Goal: Task Accomplishment & Management: Complete application form

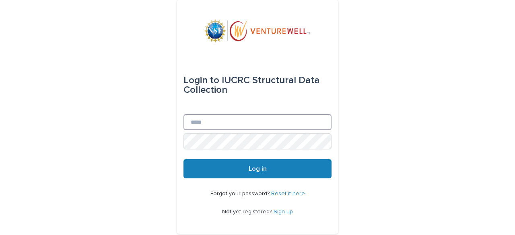
click at [205, 129] on input "Email" at bounding box center [257, 122] width 148 height 16
type input "**********"
click at [236, 182] on div "Forgot your password? Reset it here Not yet registered? Sign up" at bounding box center [257, 203] width 148 height 49
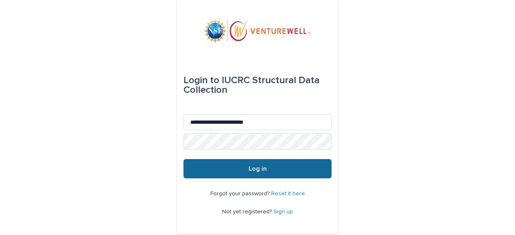
click at [245, 177] on button "Log in" at bounding box center [257, 168] width 148 height 19
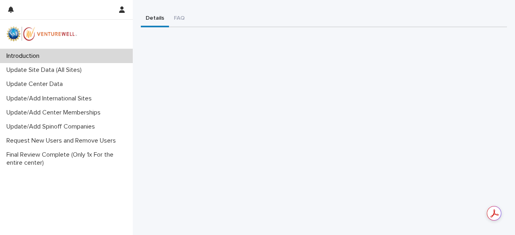
scroll to position [121, 0]
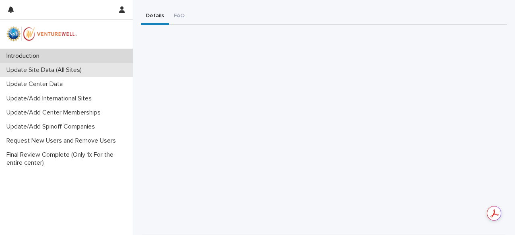
click at [42, 70] on p "Update Site Data (All Sites)" at bounding box center [45, 70] width 85 height 8
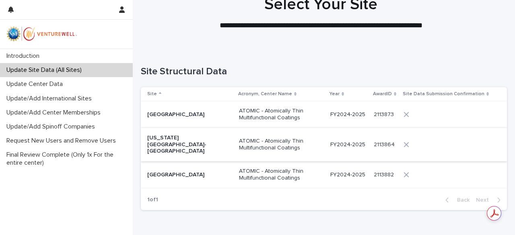
scroll to position [40, 0]
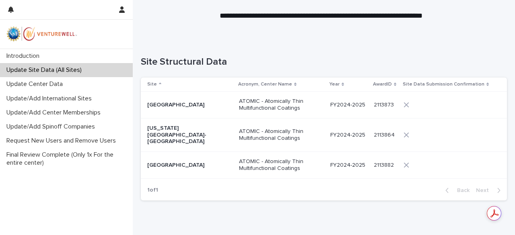
click at [281, 101] on p "ATOMIC - Atomically Thin Multifunctional Coatings" at bounding box center [279, 105] width 80 height 14
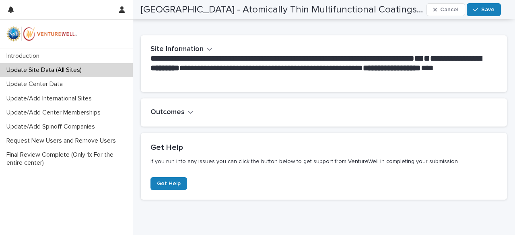
click at [166, 115] on h2 "Outcomes" at bounding box center [167, 112] width 34 height 9
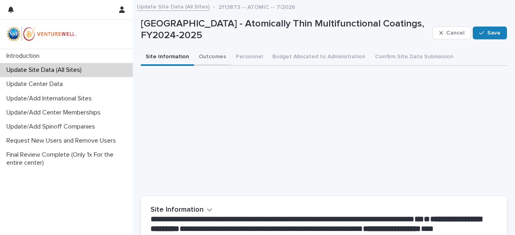
click at [210, 54] on button "Outcomes" at bounding box center [212, 57] width 37 height 17
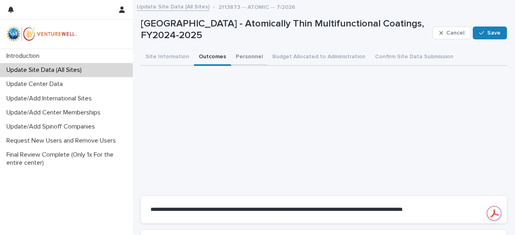
click at [248, 59] on button "Personnel" at bounding box center [249, 57] width 37 height 17
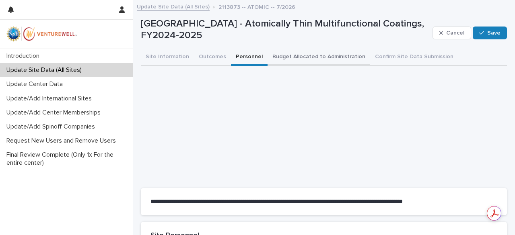
click at [314, 60] on button "Budget Allocated to Administration" at bounding box center [319, 57] width 103 height 17
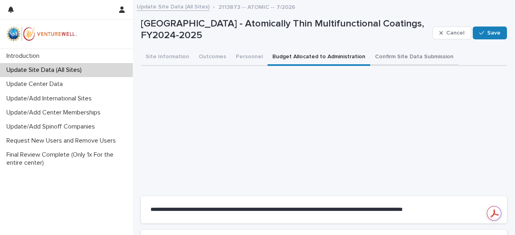
click at [391, 56] on button "Confirm Site Data Submission" at bounding box center [414, 57] width 88 height 17
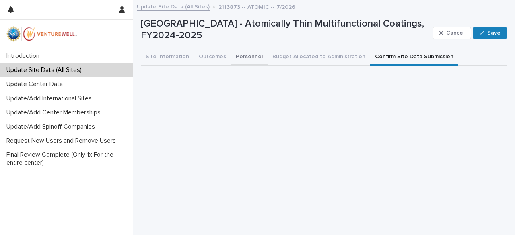
click at [248, 51] on button "Personnel" at bounding box center [249, 57] width 37 height 17
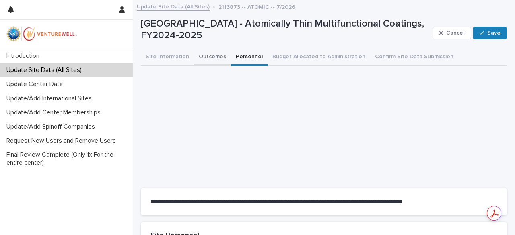
click at [210, 59] on button "Outcomes" at bounding box center [212, 57] width 37 height 17
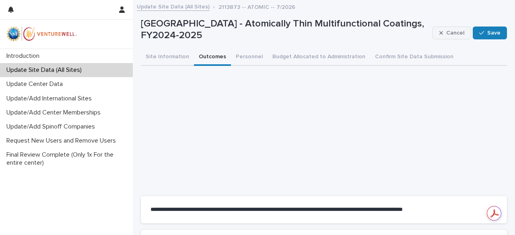
click at [446, 35] on span "Cancel" at bounding box center [455, 33] width 18 height 6
